Goal: Task Accomplishment & Management: Manage account settings

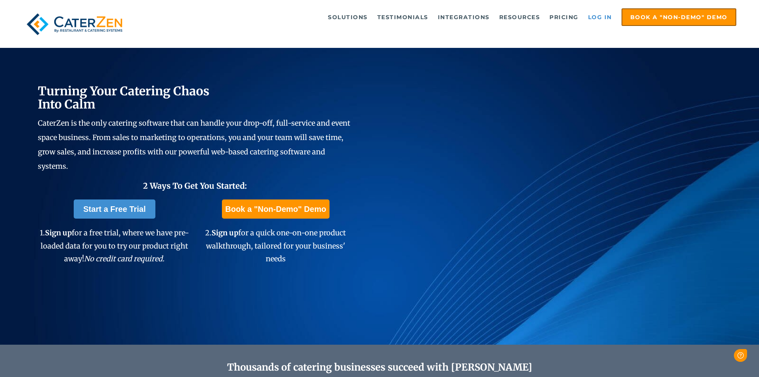
click at [600, 17] on link "Log in" at bounding box center [600, 17] width 32 height 16
click at [606, 22] on link "Log in" at bounding box center [600, 17] width 32 height 16
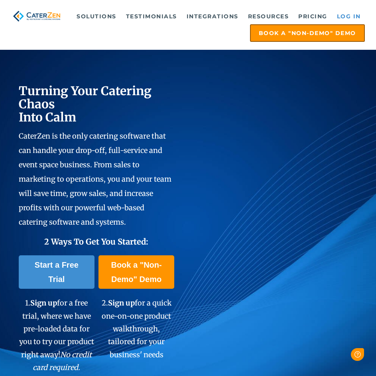
click at [343, 11] on link "Log in" at bounding box center [349, 16] width 32 height 16
